Goal: Task Accomplishment & Management: Manage account settings

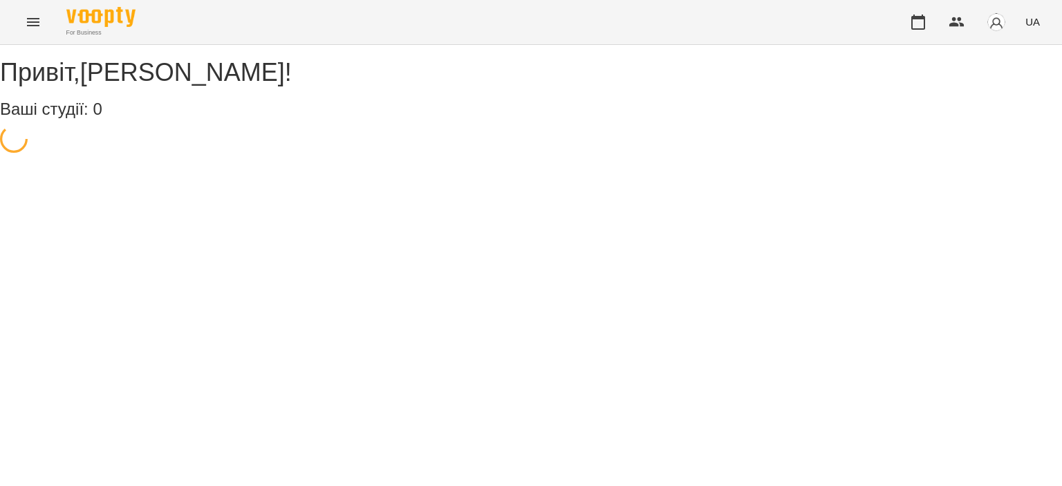
click at [28, 24] on icon "Menu" at bounding box center [33, 22] width 17 height 17
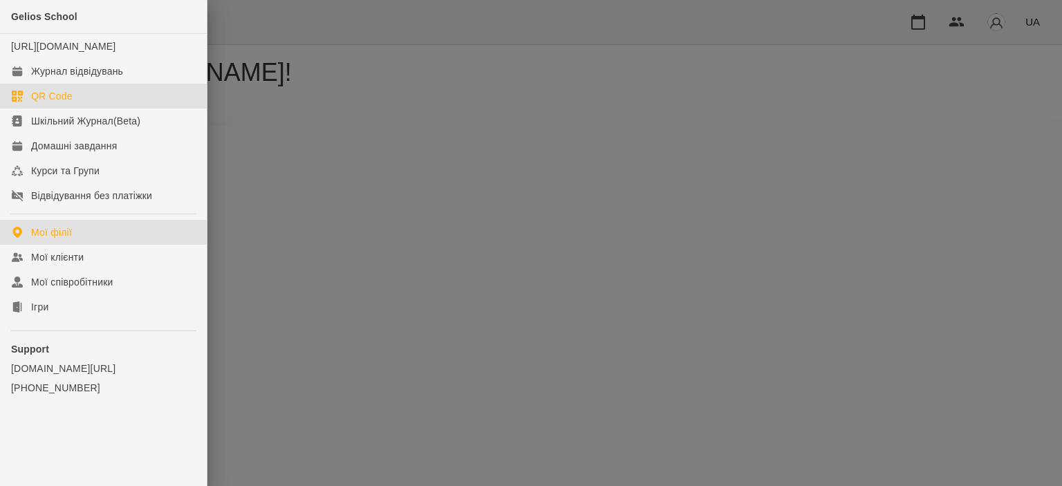
click at [54, 97] on link "QR Code" at bounding box center [103, 96] width 207 height 25
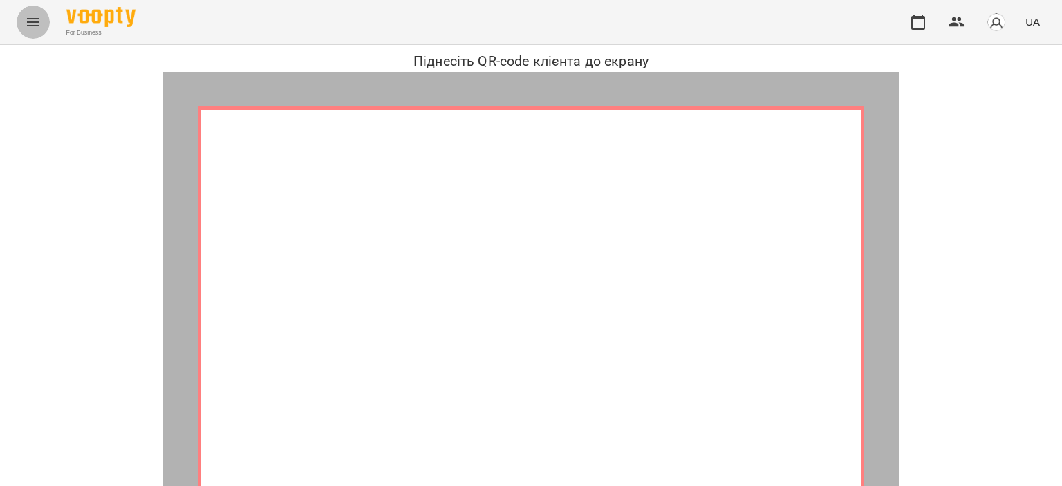
click at [19, 13] on button "Menu" at bounding box center [33, 22] width 33 height 33
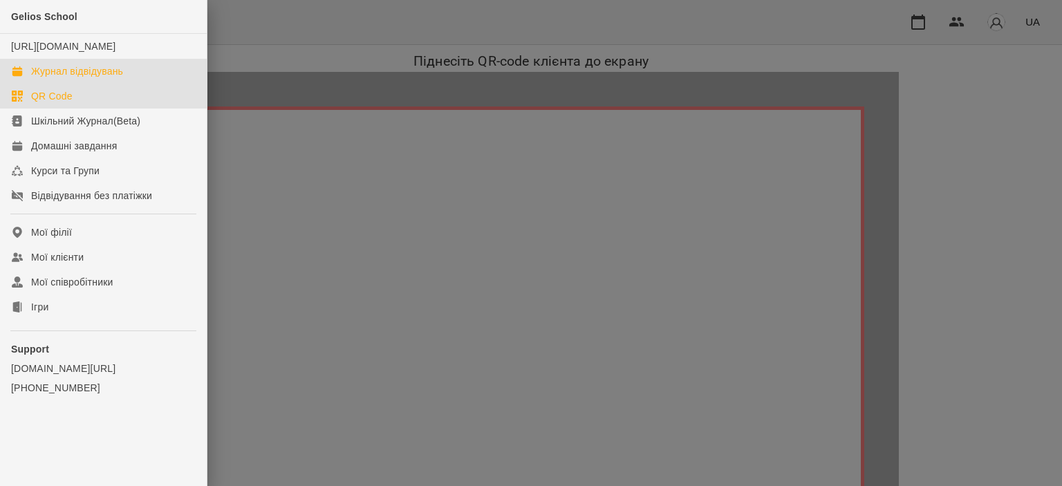
click at [64, 78] on div "Журнал відвідувань" at bounding box center [77, 71] width 92 height 14
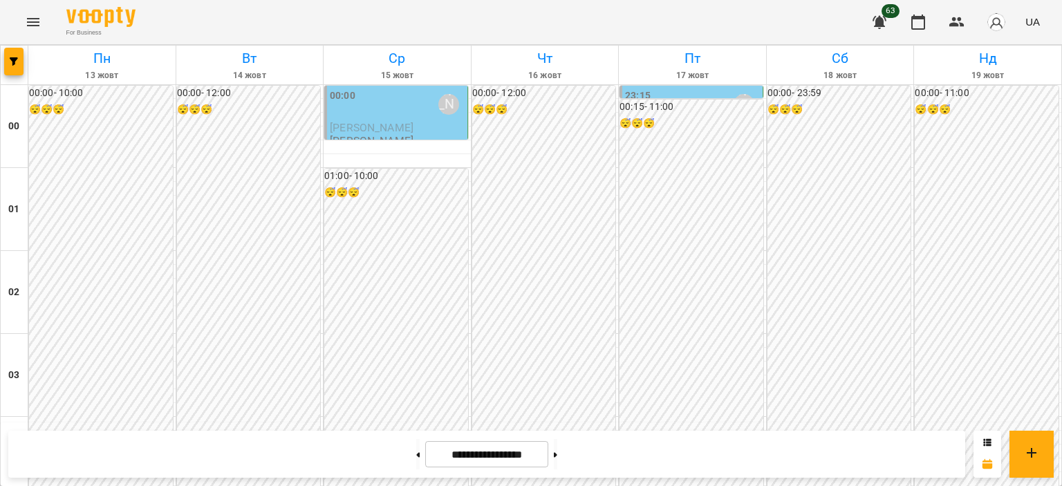
scroll to position [968, 0]
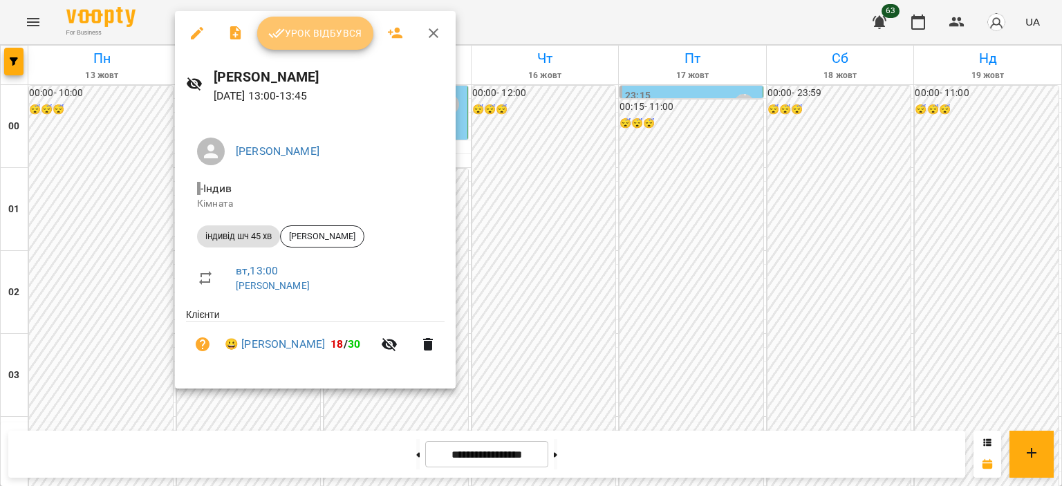
click at [300, 40] on span "Урок відбувся" at bounding box center [315, 33] width 94 height 17
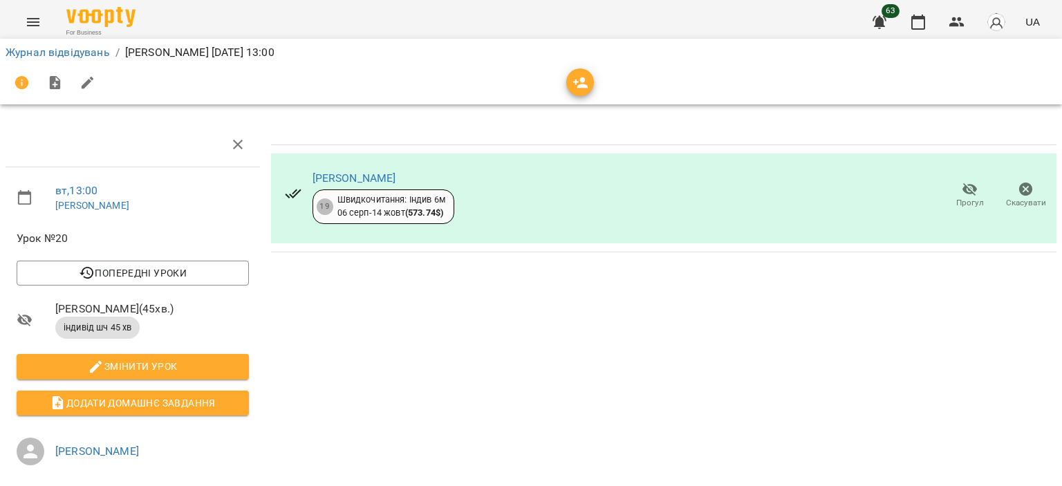
click at [24, 16] on button "Menu" at bounding box center [33, 22] width 33 height 33
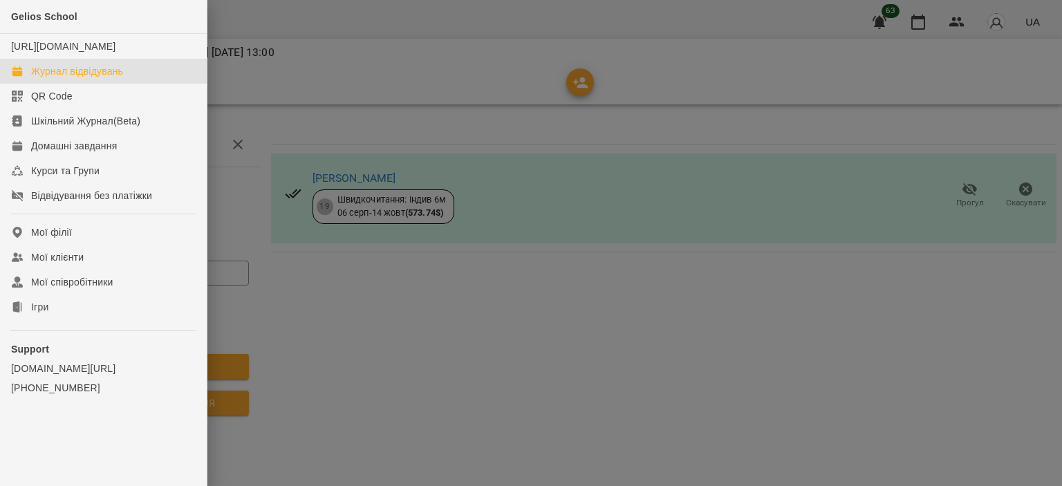
click at [92, 78] on div "Журнал відвідувань" at bounding box center [77, 71] width 92 height 14
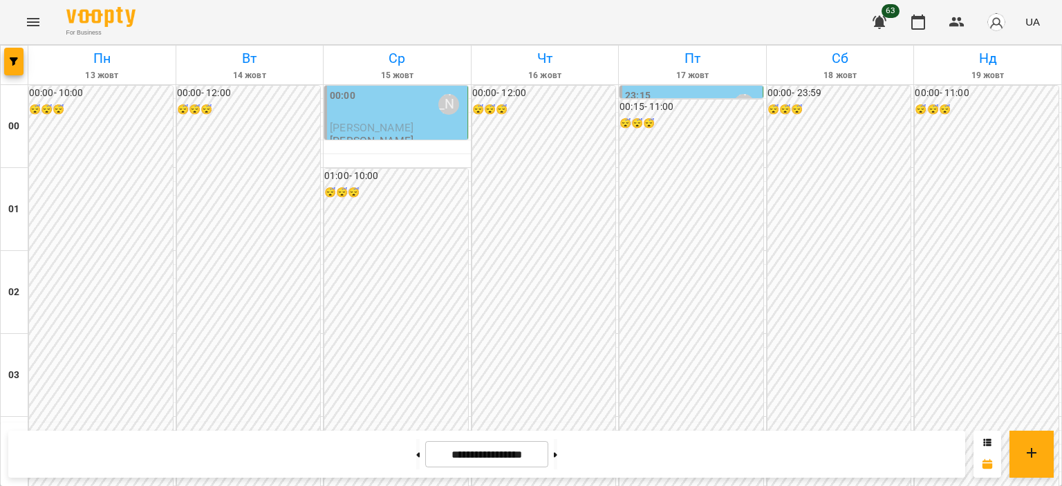
scroll to position [1106, 0]
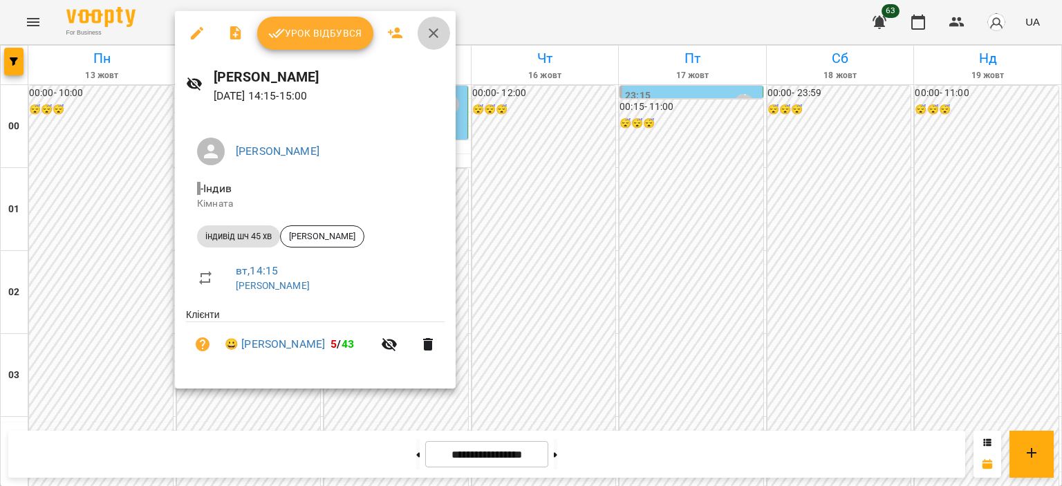
click at [430, 29] on icon "button" at bounding box center [433, 33] width 17 height 17
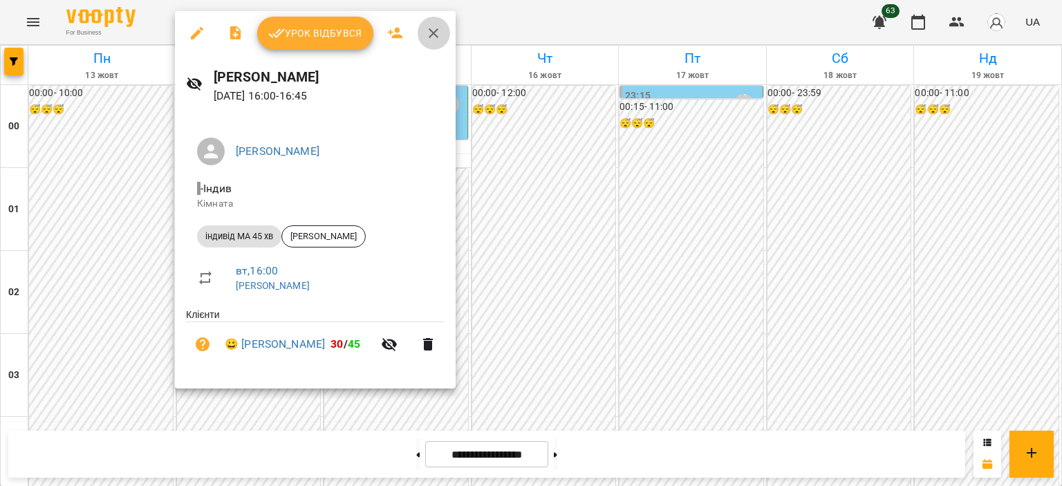
click at [434, 32] on icon "button" at bounding box center [433, 33] width 17 height 17
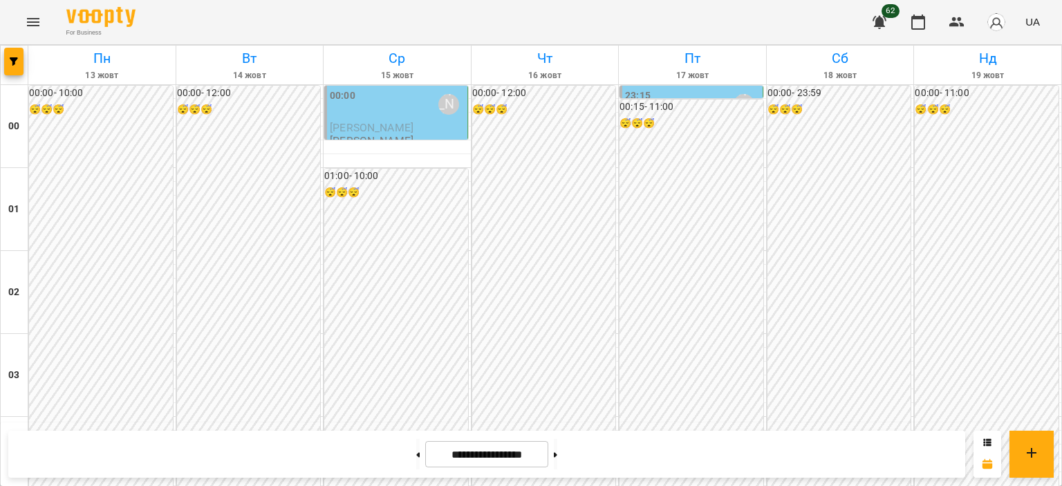
scroll to position [1099, 0]
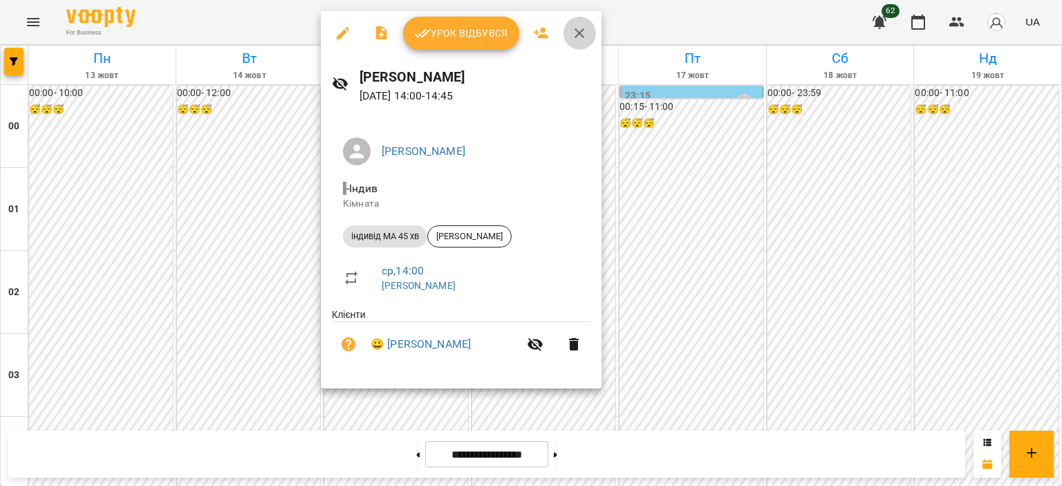
click at [575, 30] on icon "button" at bounding box center [580, 33] width 10 height 10
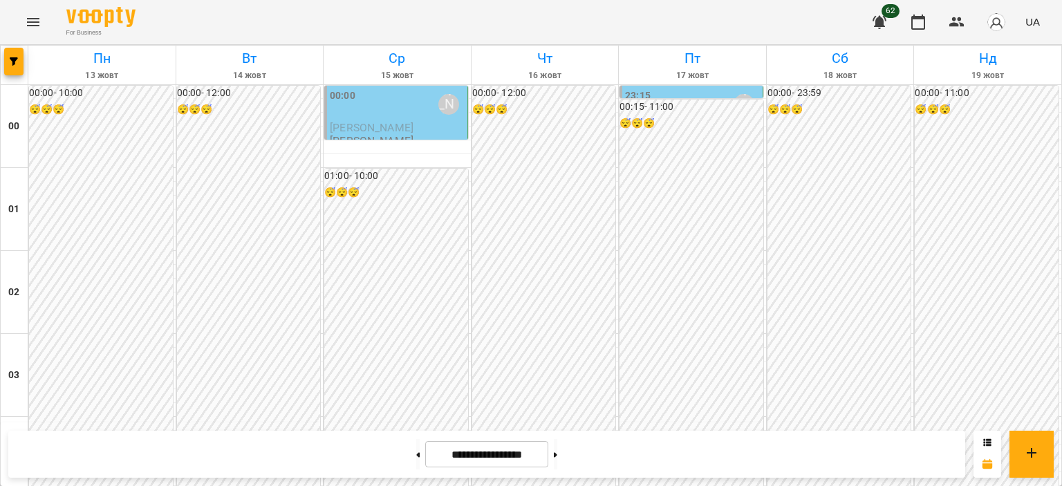
scroll to position [1306, 0]
